Goal: Navigation & Orientation: Find specific page/section

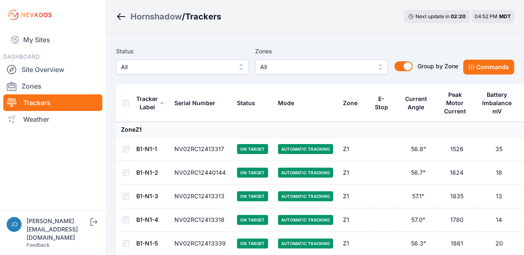
click at [144, 151] on link "B1-N1-1" at bounding box center [146, 148] width 21 height 7
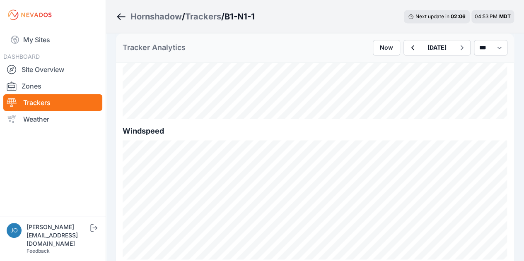
scroll to position [614, 0]
click at [119, 14] on icon "Breadcrumb" at bounding box center [119, 16] width 4 height 7
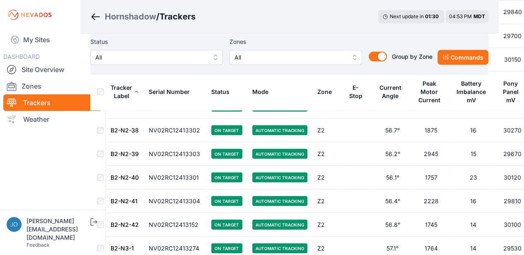
scroll to position [2326, 26]
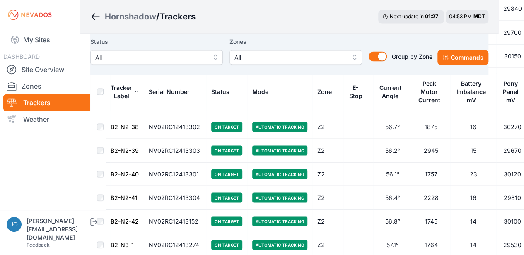
click at [121, 147] on link "B2-N2-39" at bounding box center [125, 150] width 28 height 7
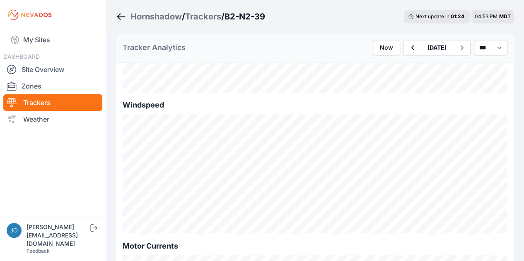
scroll to position [671, 0]
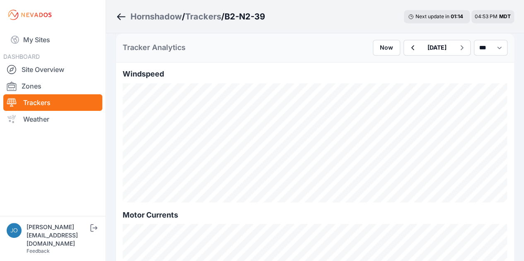
click at [121, 18] on icon "Breadcrumb" at bounding box center [121, 17] width 10 height 10
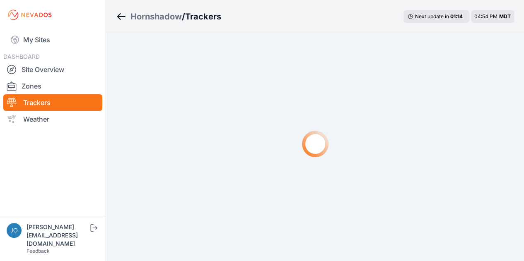
click at [121, 18] on icon "Breadcrumb" at bounding box center [121, 17] width 10 height 10
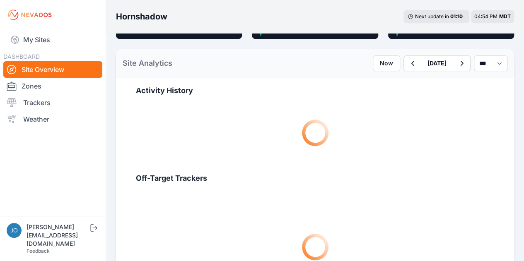
scroll to position [224, 0]
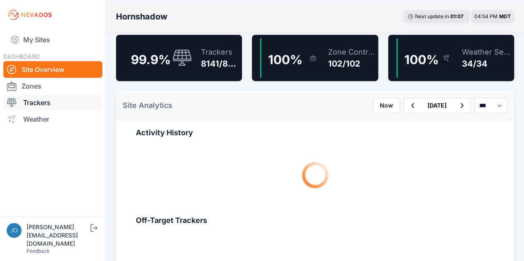
click at [41, 101] on link "Trackers" at bounding box center [52, 102] width 99 height 17
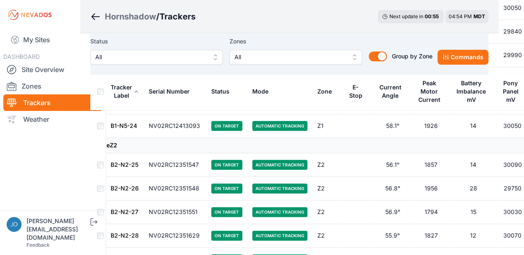
scroll to position [1982, 26]
